Goal: Find specific page/section: Find specific page/section

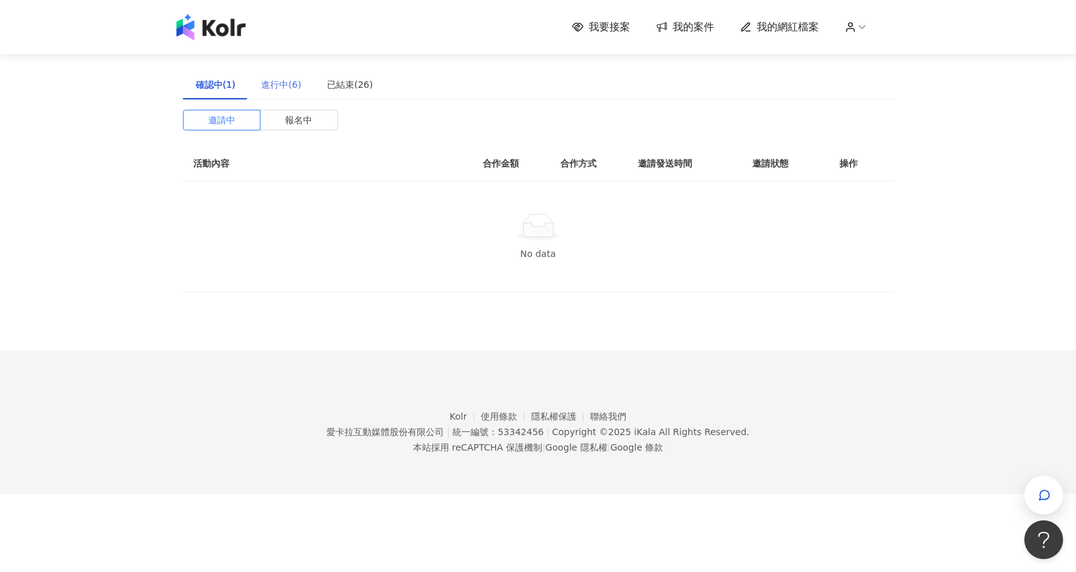
click at [257, 85] on div "進行中(6)" at bounding box center [281, 85] width 66 height 30
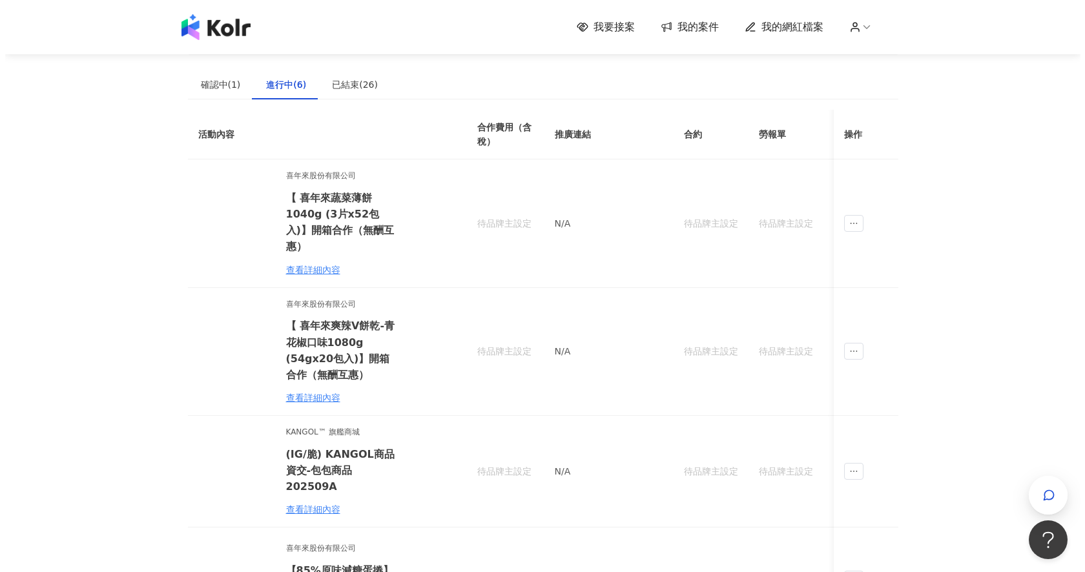
scroll to position [21, 0]
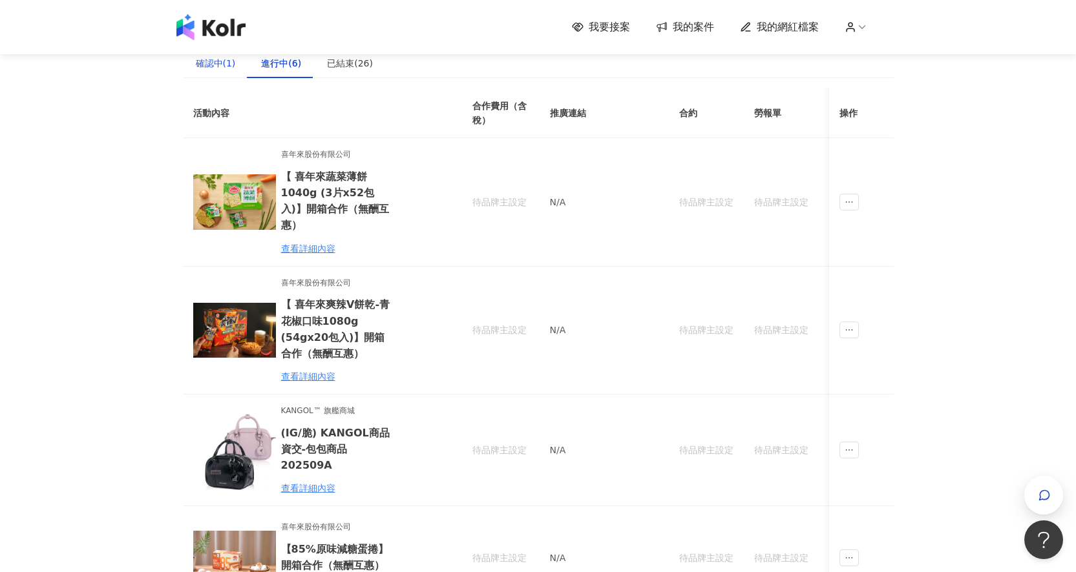
click at [213, 65] on div "確認中(1)" at bounding box center [216, 63] width 40 height 14
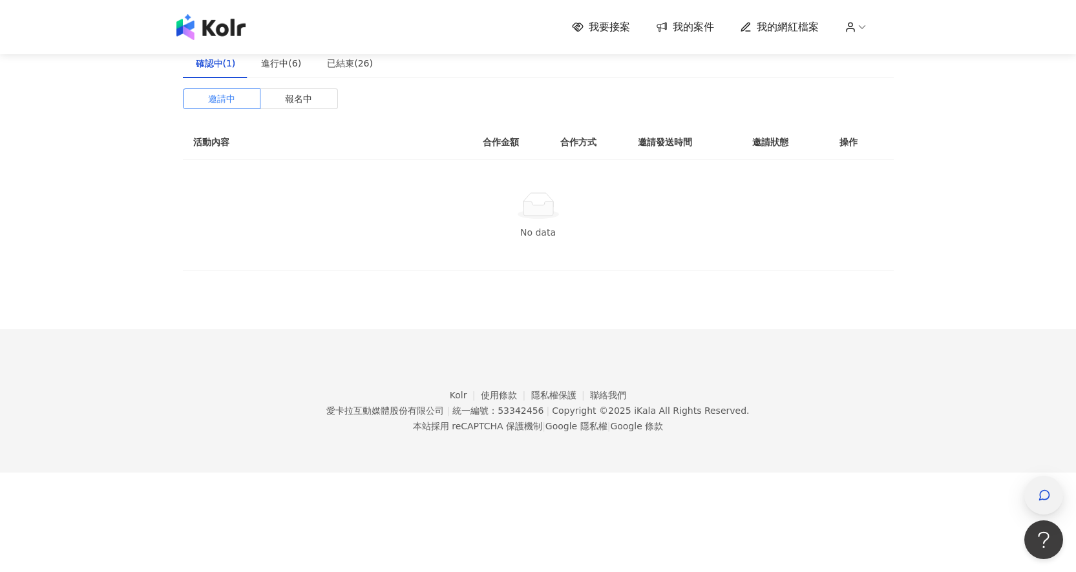
click at [1050, 510] on div "button" at bounding box center [1043, 495] width 17 height 29
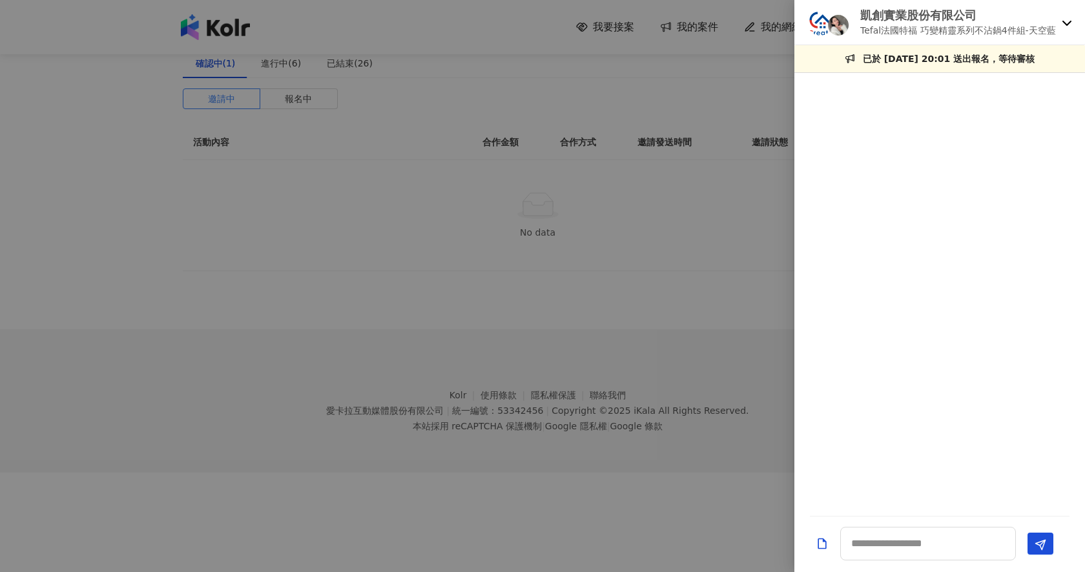
click at [1060, 21] on div "凱創實業股份有限公司 Tefal法國特福 巧變精靈系列不沾鍋4件組-天空藍" at bounding box center [940, 22] width 291 height 45
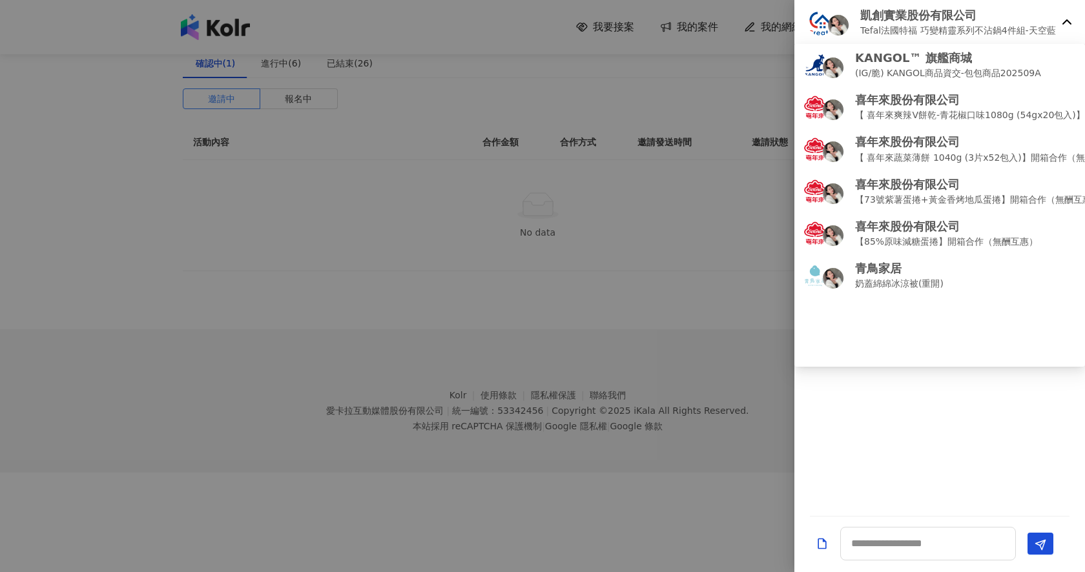
click at [1067, 23] on icon at bounding box center [1067, 22] width 10 height 10
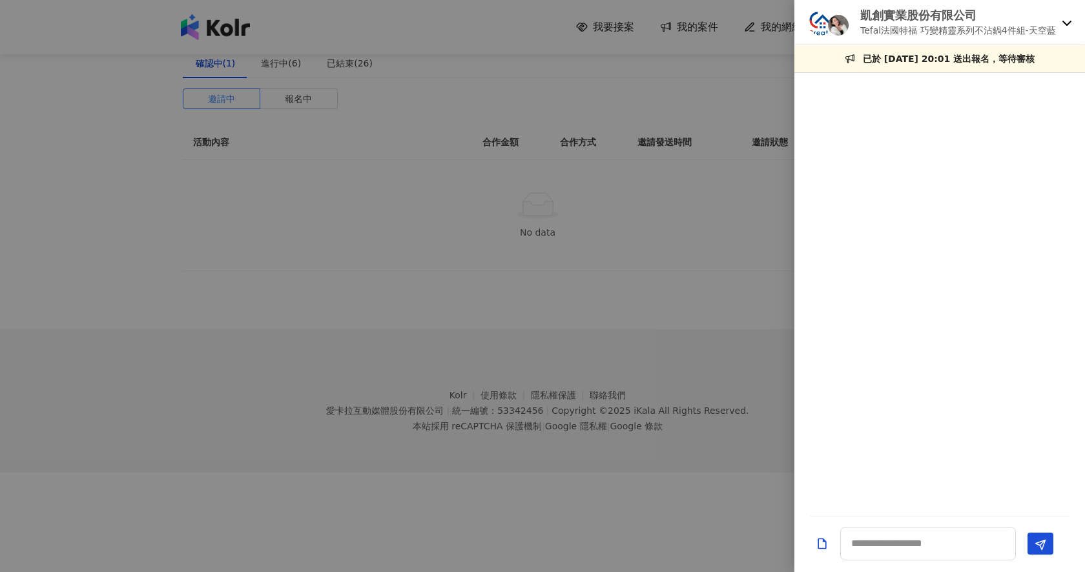
click at [1071, 23] on icon at bounding box center [1067, 22] width 10 height 10
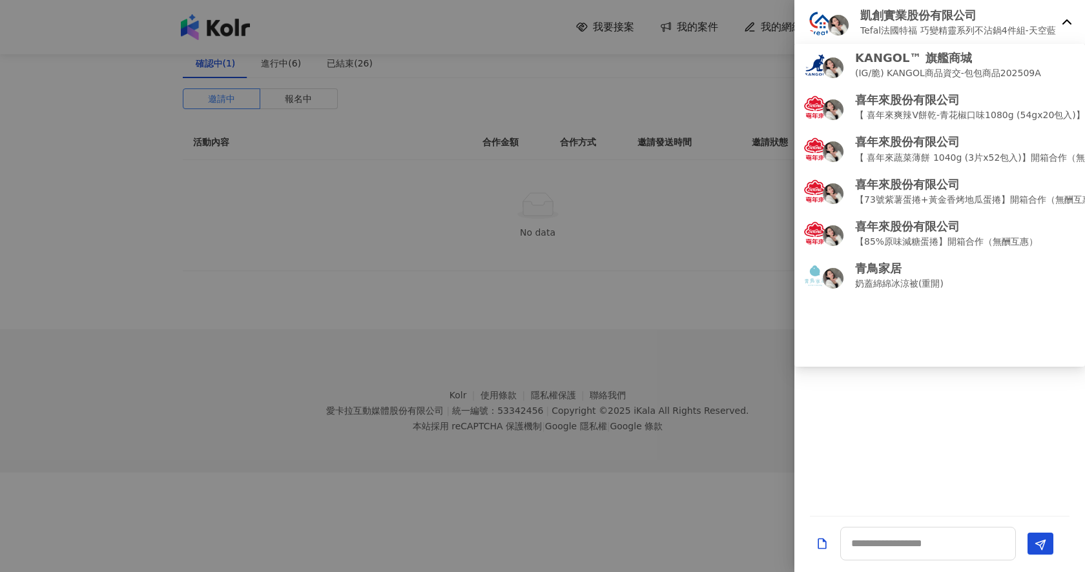
click at [1068, 23] on icon at bounding box center [1067, 22] width 10 height 10
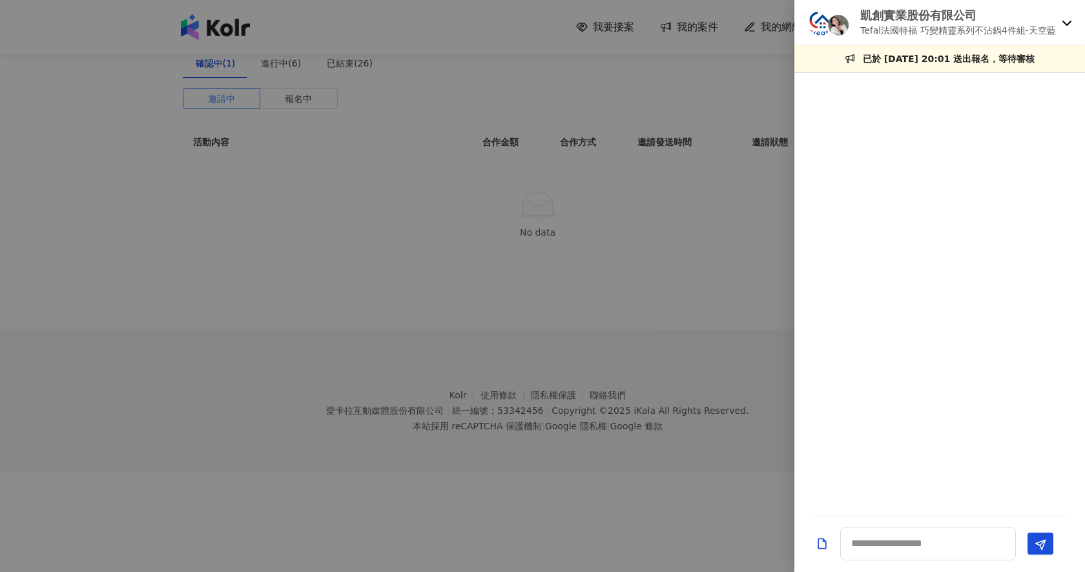
click at [1061, 27] on div "凱創實業股份有限公司 Tefal法國特福 巧變精靈系列不沾鍋4件組-天空藍" at bounding box center [940, 22] width 291 height 45
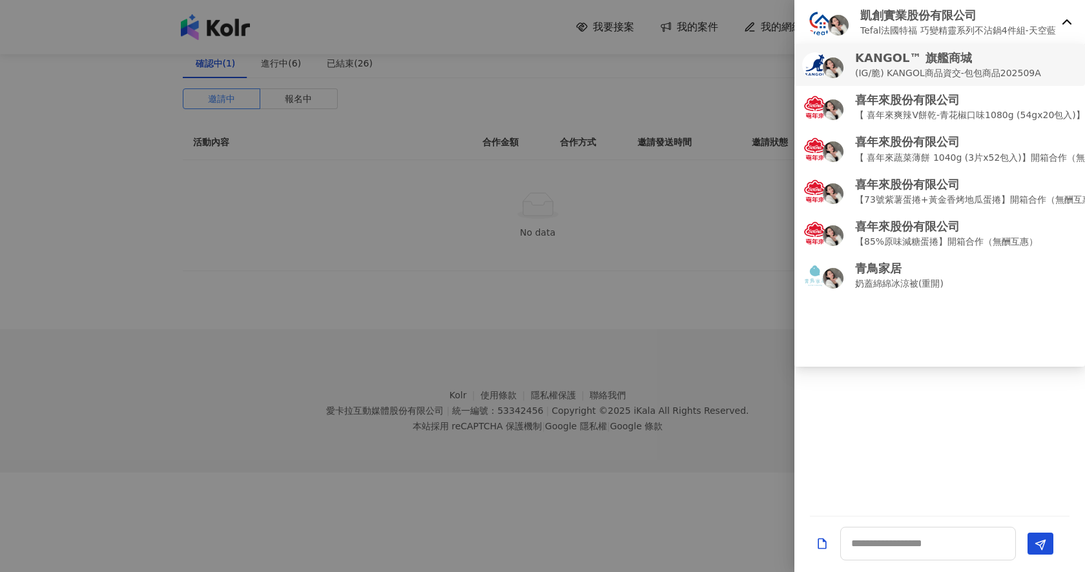
click at [994, 57] on p "KANGOL™ 旗艦商城" at bounding box center [948, 58] width 186 height 16
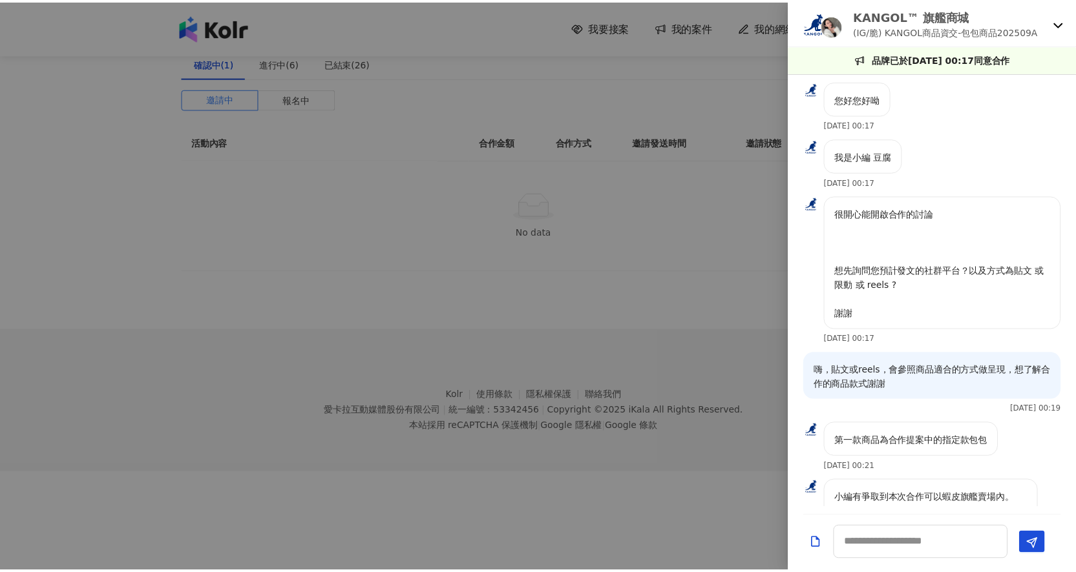
scroll to position [457, 0]
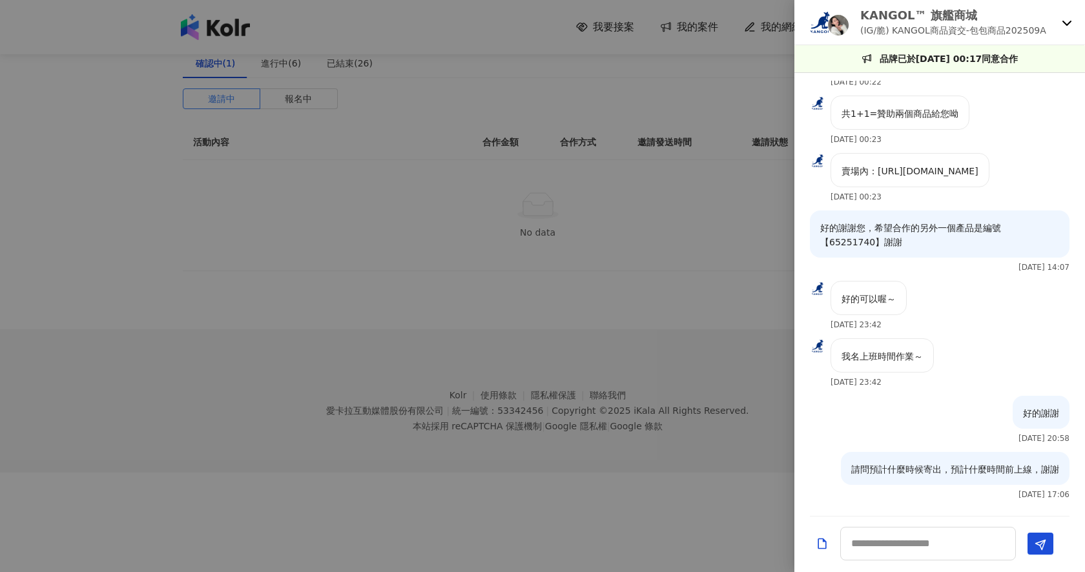
click at [401, 262] on div at bounding box center [542, 286] width 1085 height 572
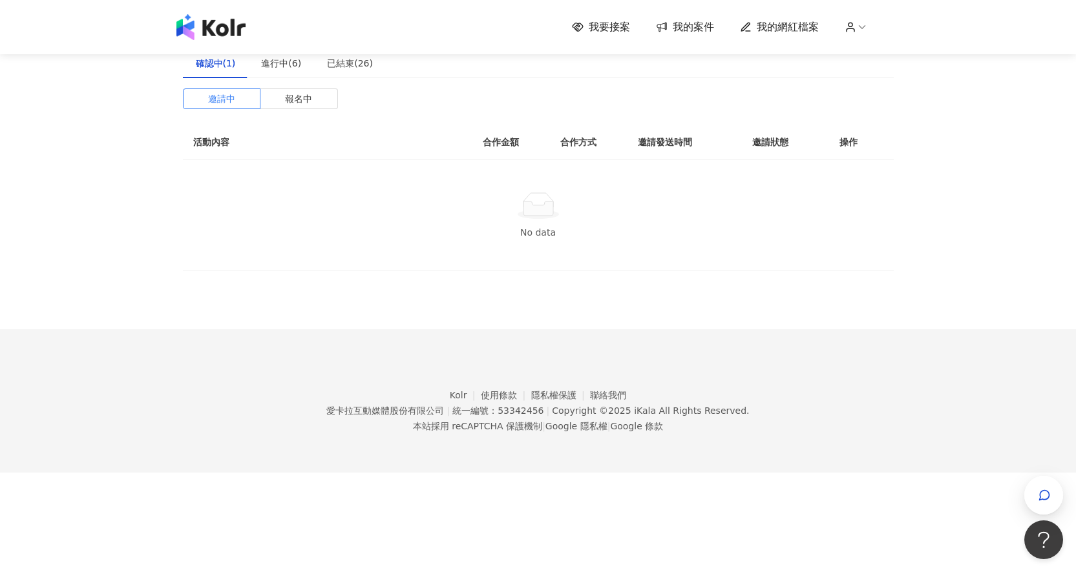
click at [245, 18] on img at bounding box center [210, 27] width 69 height 26
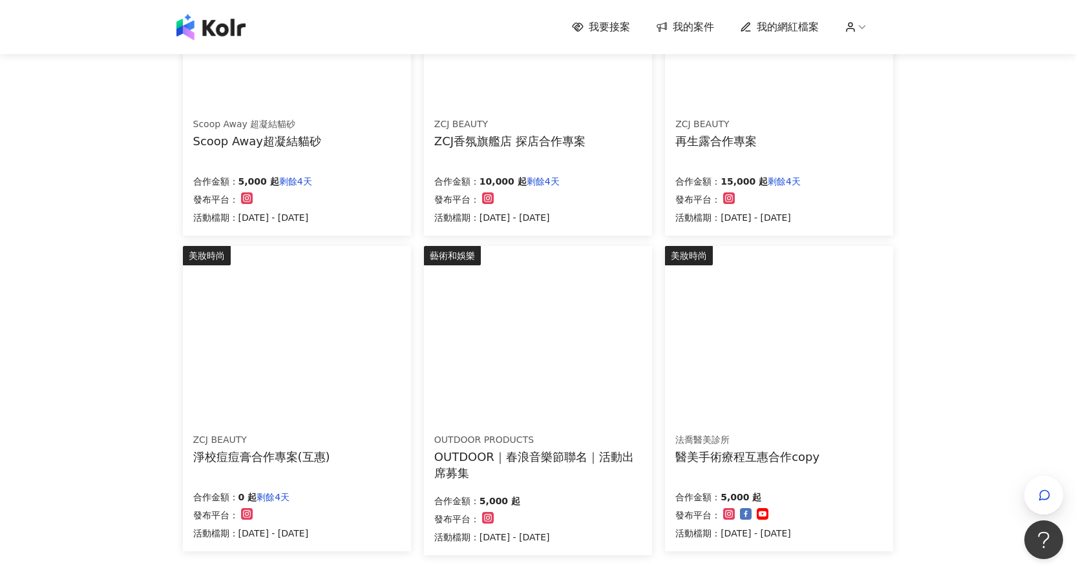
scroll to position [809, 0]
